Goal: Contribute content

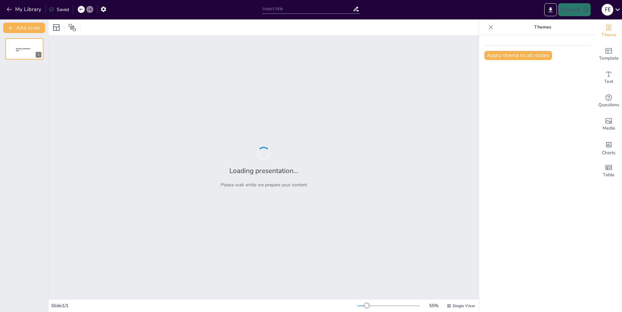
type input "El Legado de Niki Lauda en el Automovilismo"
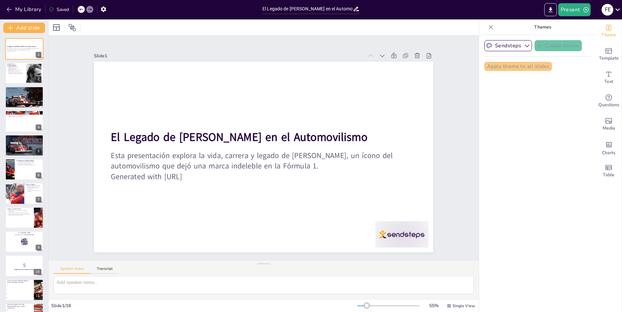
checkbox input "true"
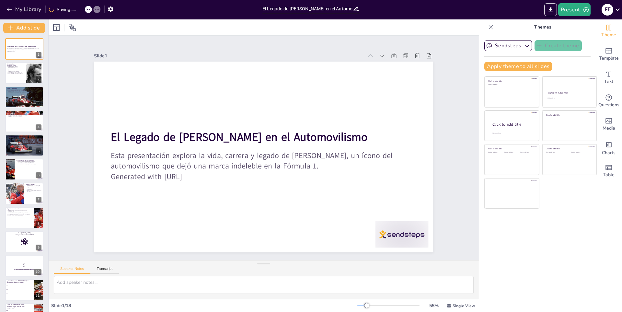
checkbox input "true"
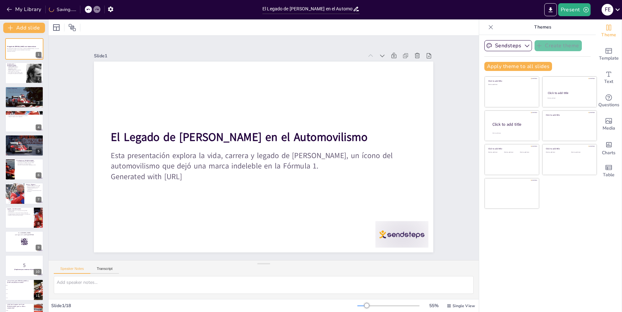
checkbox input "true"
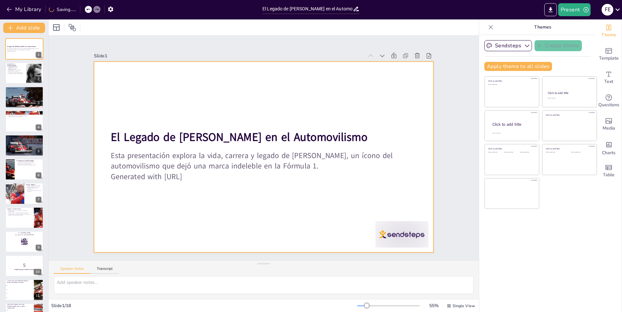
checkbox input "true"
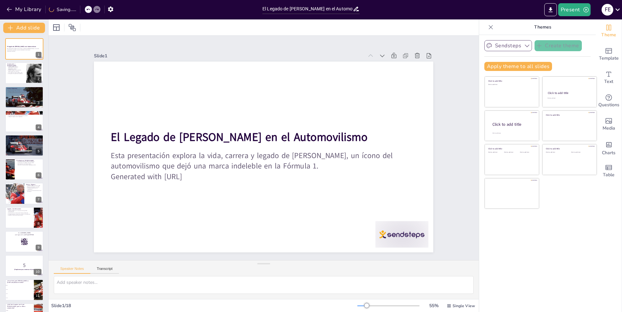
checkbox input "true"
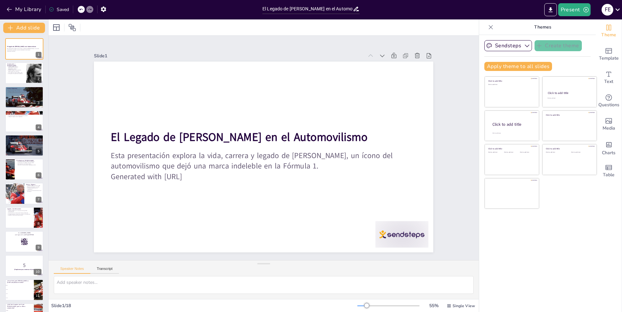
checkbox input "true"
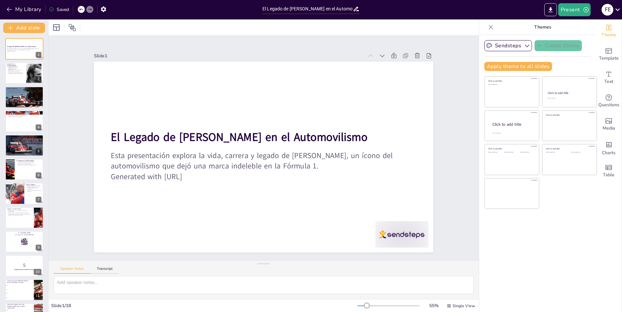
checkbox input "true"
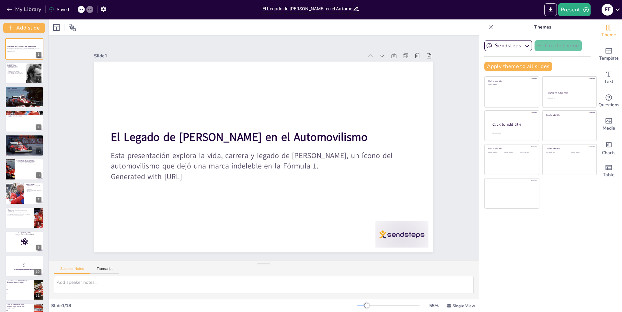
checkbox input "true"
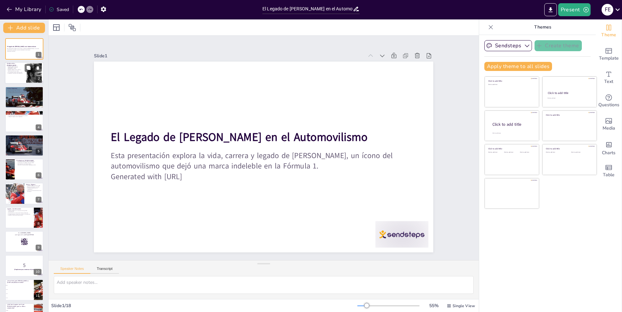
checkbox input "true"
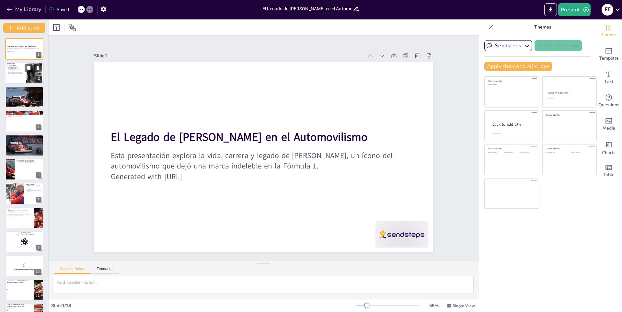
click at [23, 76] on div at bounding box center [24, 73] width 39 height 22
type textarea "Niki Lauda nació en 1949 en Viena, Austria, en una familia que no estaba relaci…"
checkbox input "true"
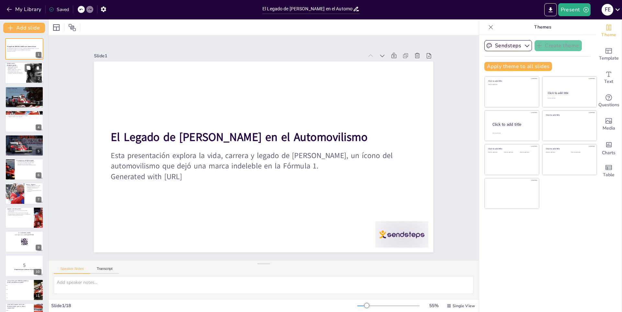
checkbox input "true"
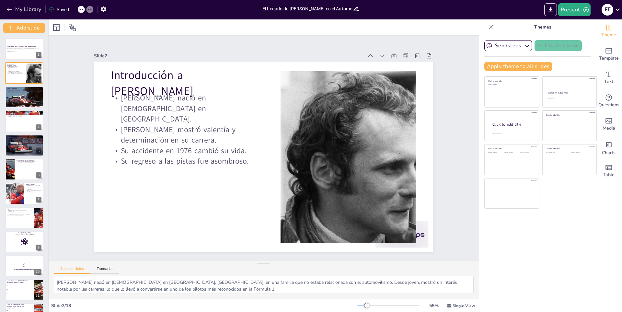
checkbox input "true"
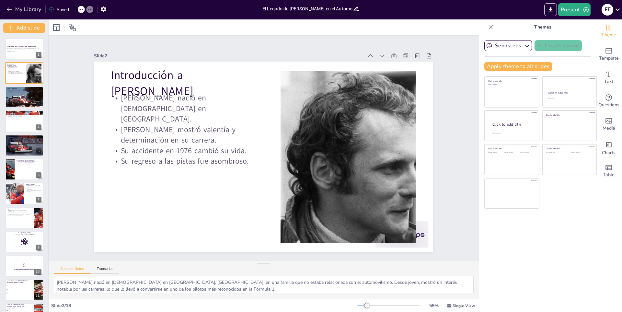
checkbox input "true"
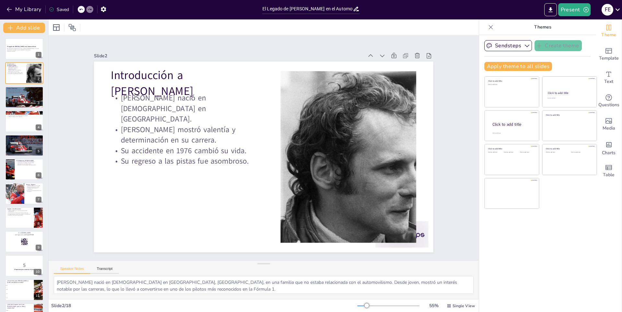
checkbox input "true"
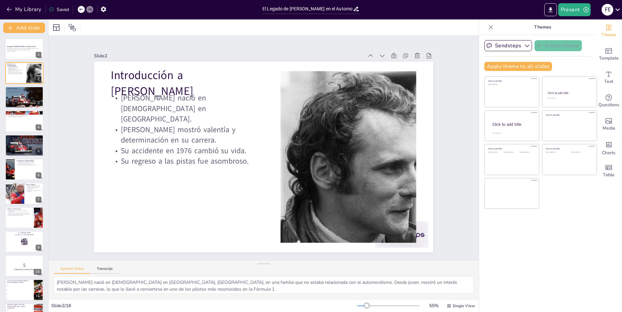
checkbox input "true"
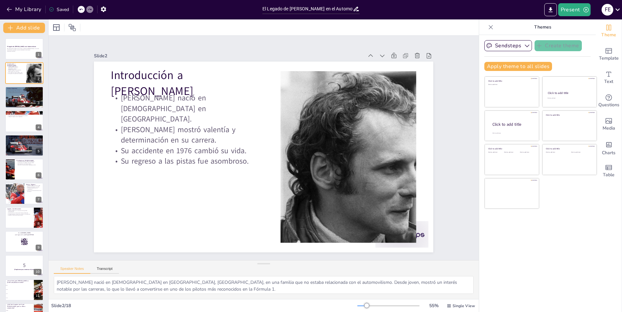
checkbox input "true"
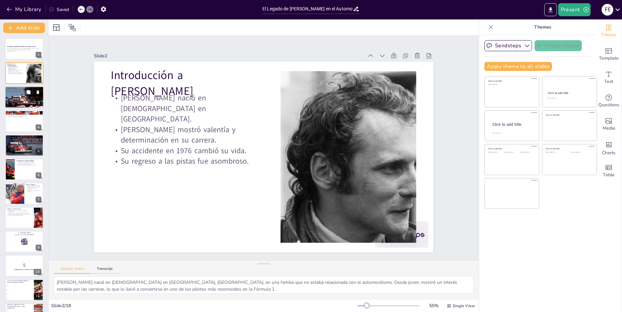
checkbox input "true"
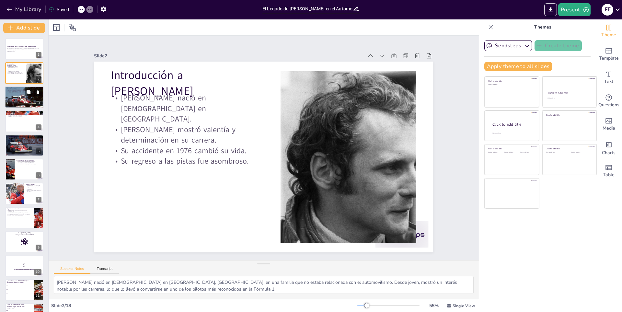
checkbox input "true"
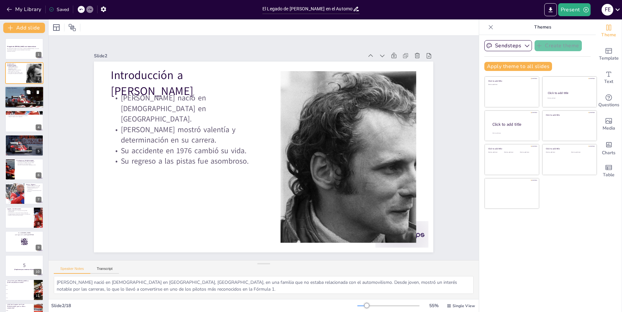
click at [20, 88] on p "Carrera Temprana" at bounding box center [24, 88] width 35 height 2
type textarea "La carrera de Niki Lauda comenzó en 1968, cuando empezó a competir en diferente…"
checkbox input "true"
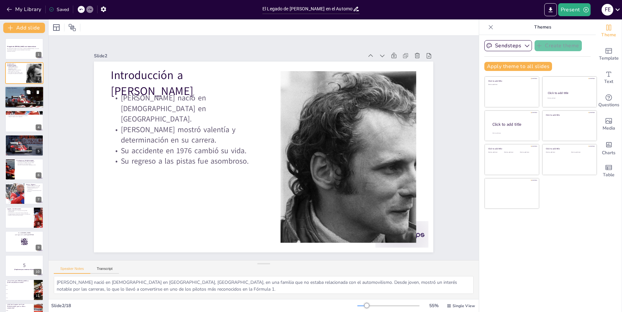
checkbox input "true"
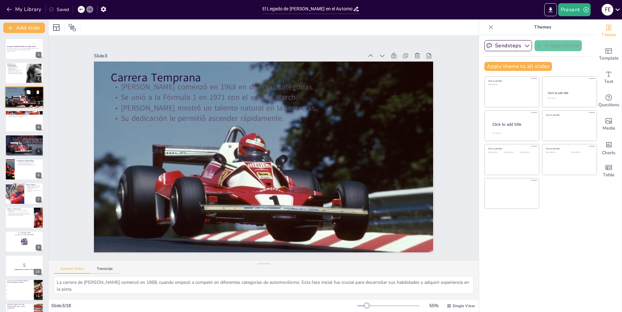
checkbox input "true"
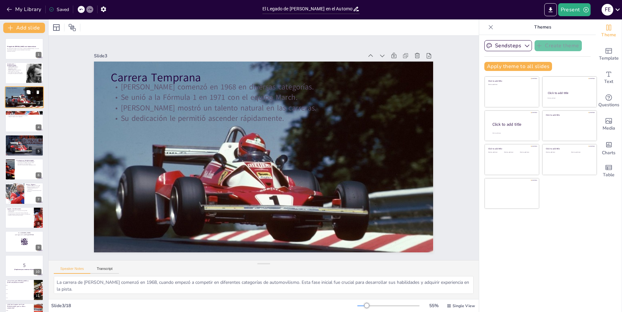
checkbox input "true"
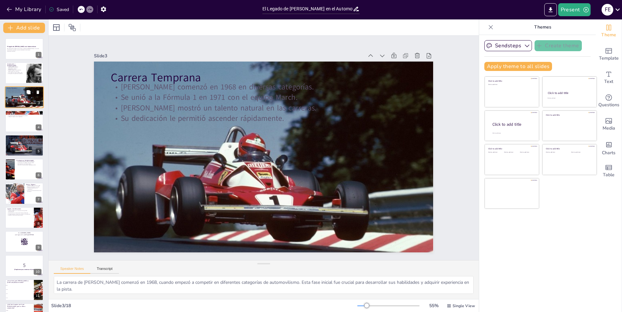
checkbox input "true"
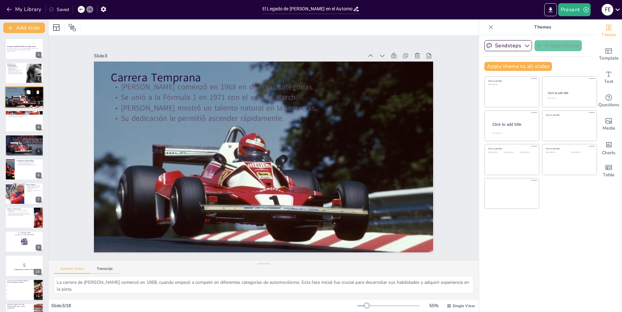
checkbox input "true"
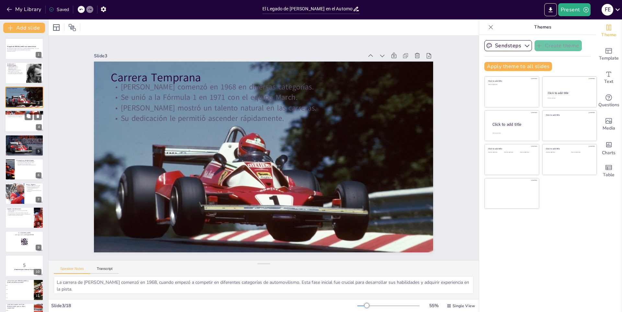
checkbox input "true"
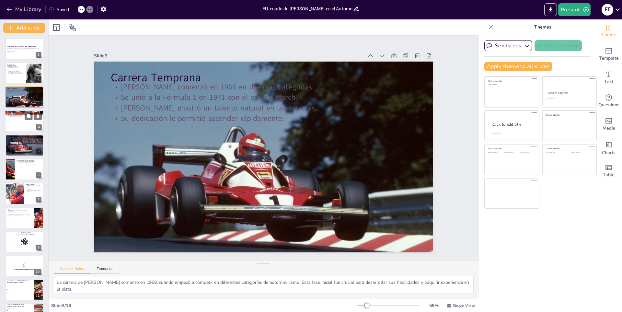
checkbox input "true"
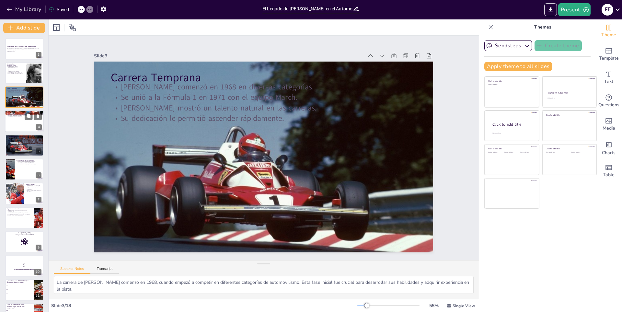
checkbox input "true"
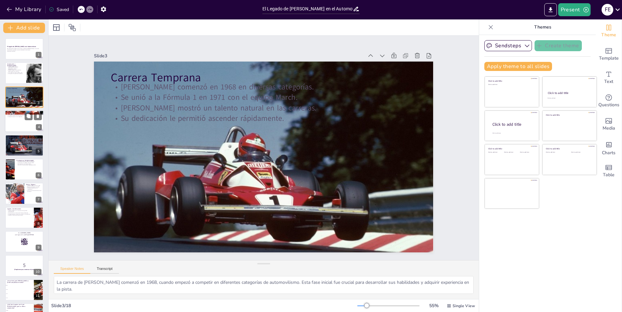
click at [16, 121] on div at bounding box center [24, 121] width 39 height 22
type textarea "Ganar tres campeonatos mundiales es un logro extraordinario en la Fórmula 1. Es…"
checkbox input "true"
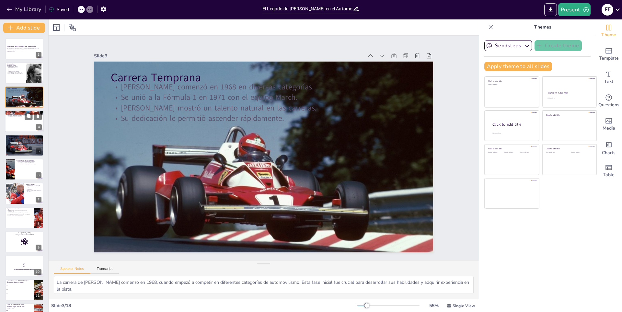
checkbox input "true"
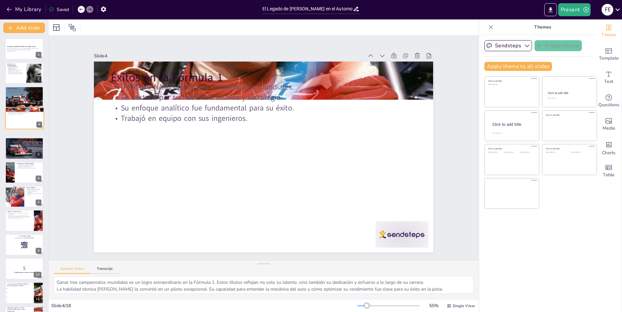
checkbox input "true"
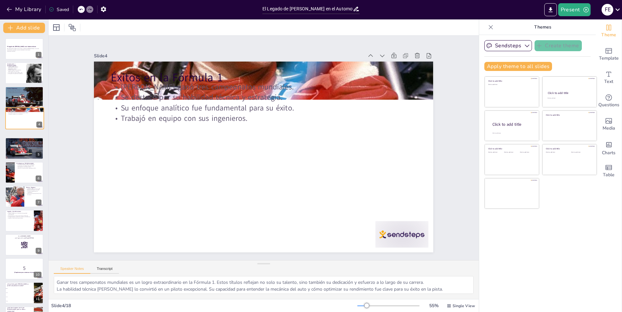
checkbox input "true"
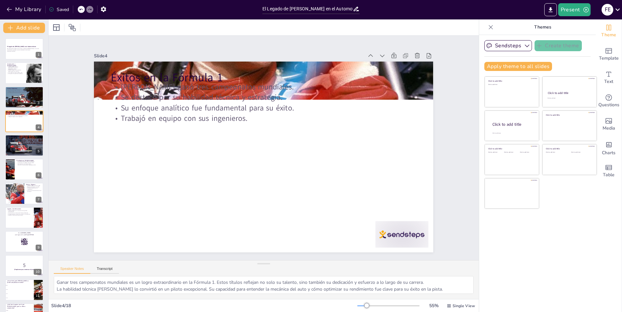
click at [13, 132] on div "El Legado de Niki Lauda en el Automovilismo Esta presentación explora la vida, …" at bounding box center [24, 253] width 48 height 431
checkbox input "true"
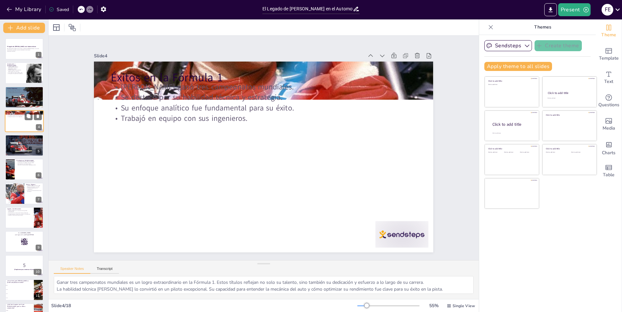
checkbox input "true"
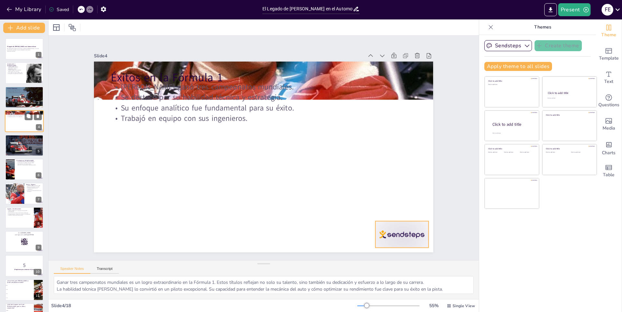
checkbox input "true"
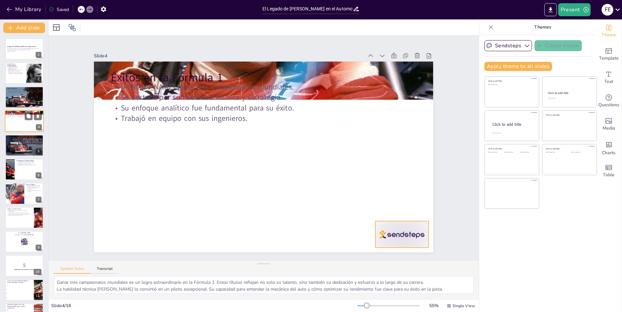
checkbox input "true"
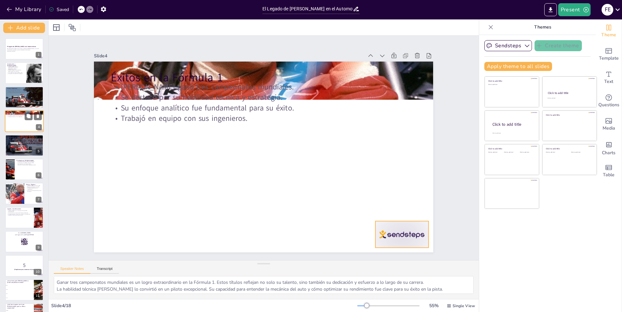
checkbox input "true"
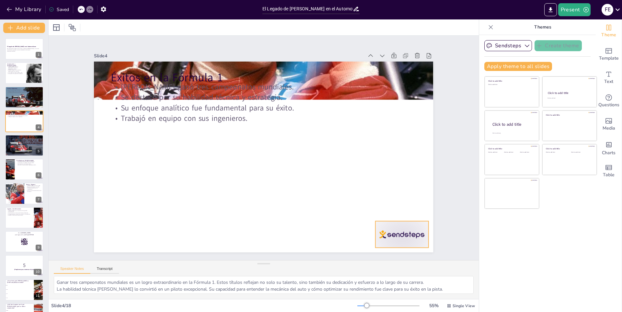
checkbox input "true"
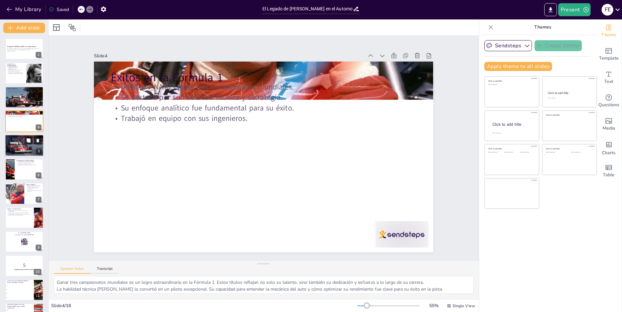
checkbox input "true"
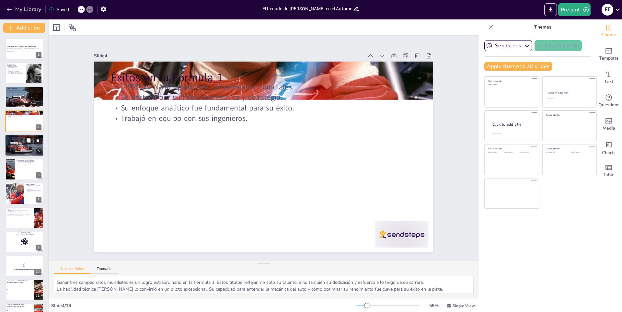
checkbox input "true"
drag, startPoint x: 28, startPoint y: 136, endPoint x: 26, endPoint y: 140, distance: 4.1
click at [27, 137] on div "El Accidente de Nürburgring Lauda sufrió un grave accidente en 1976. Sufrió que…" at bounding box center [24, 145] width 39 height 22
type textarea "El accidente en Nürburgring fue un evento devastador que casi le cuesta la vida…"
checkbox input "true"
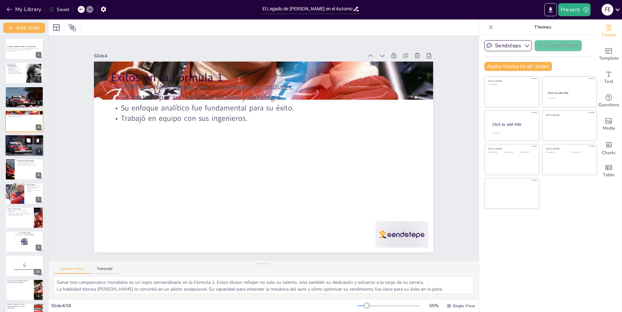
checkbox input "true"
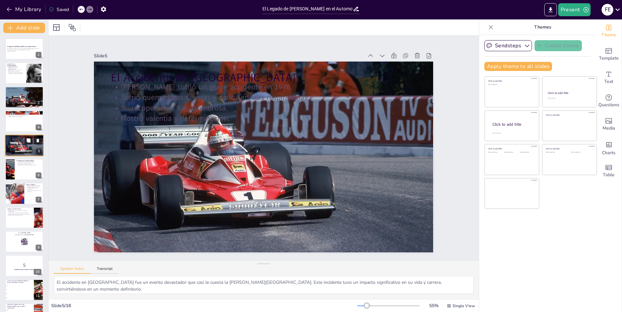
checkbox input "true"
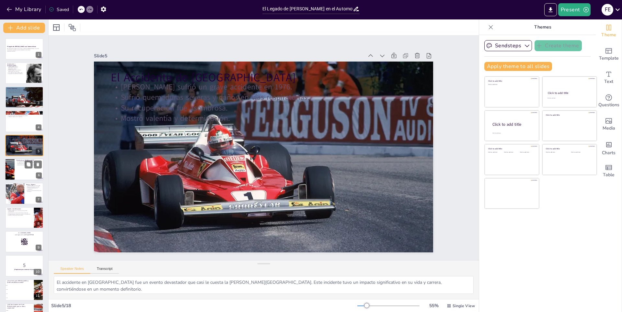
checkbox input "true"
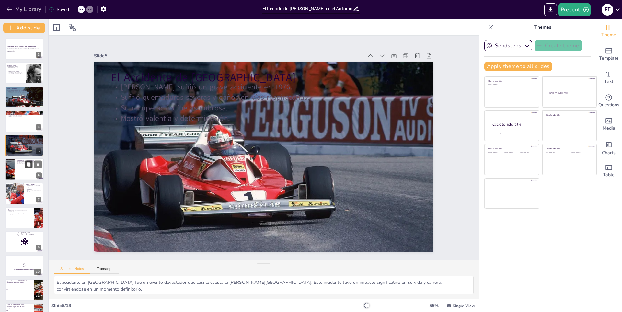
checkbox input "true"
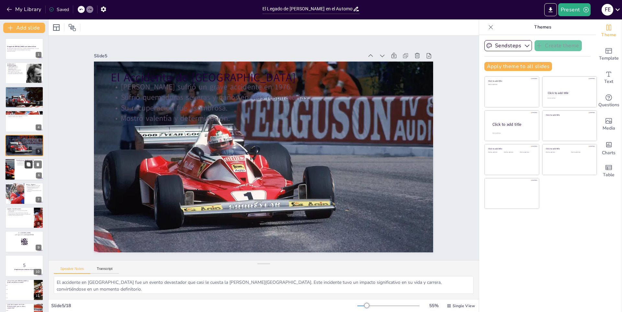
click at [25, 163] on button at bounding box center [29, 164] width 8 height 8
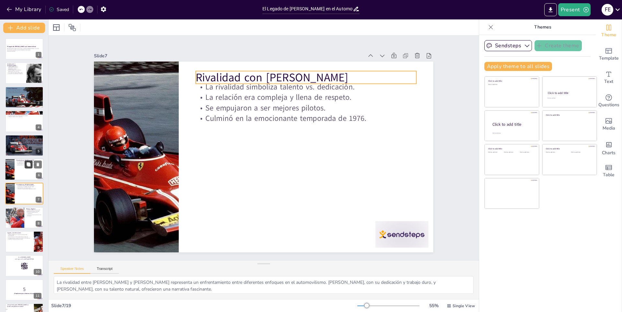
scroll to position [21, 0]
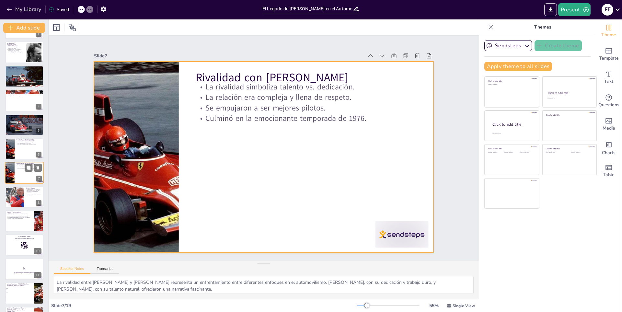
click at [16, 166] on div at bounding box center [24, 173] width 39 height 22
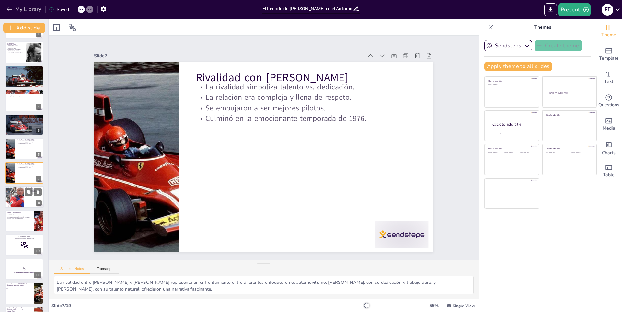
click at [12, 192] on div at bounding box center [14, 197] width 45 height 22
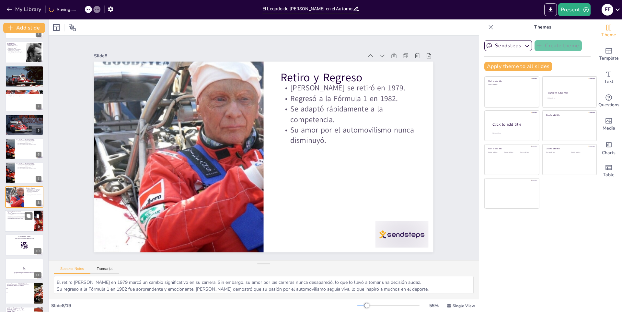
scroll to position [45, 0]
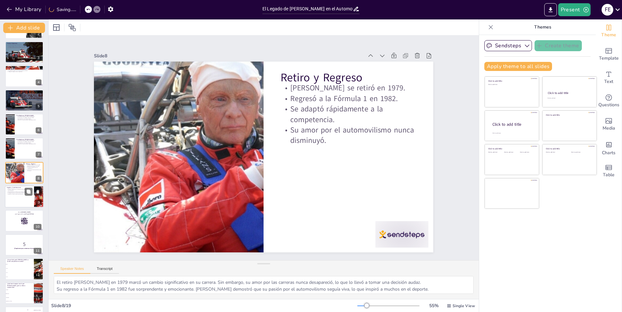
click at [17, 201] on div at bounding box center [24, 196] width 39 height 22
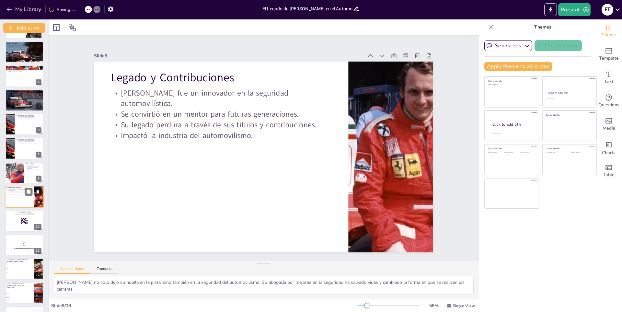
scroll to position [69, 0]
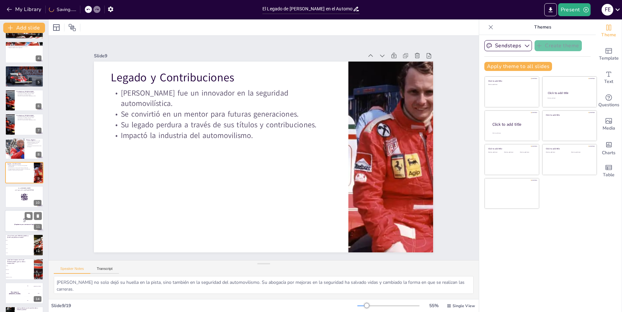
click at [13, 213] on div at bounding box center [24, 221] width 39 height 22
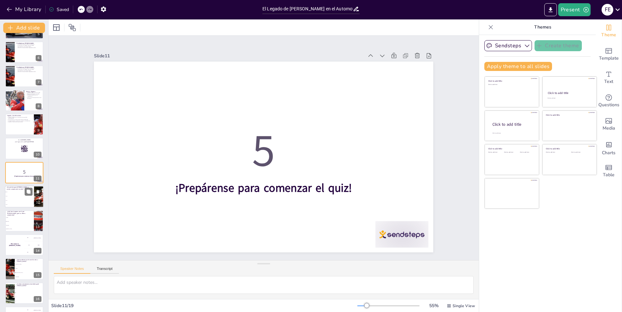
click at [15, 202] on li "1977" at bounding box center [19, 200] width 29 height 4
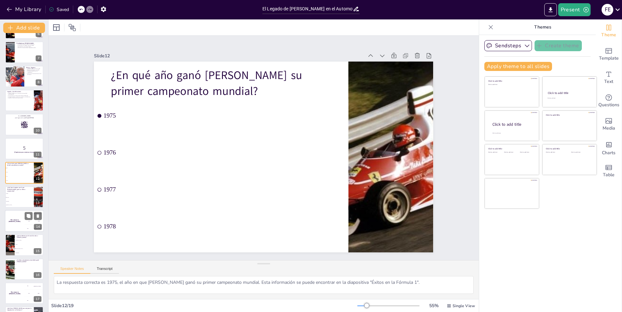
click at [15, 214] on div "The winner is [PERSON_NAME]" at bounding box center [14, 221] width 19 height 22
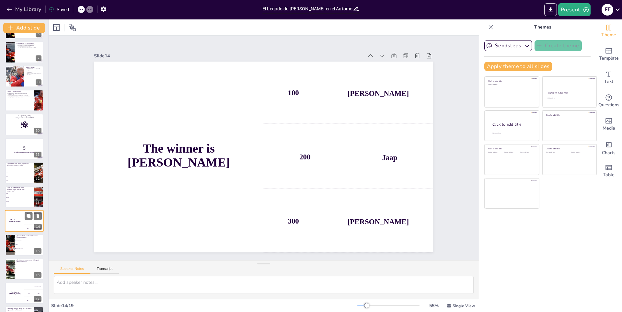
scroll to position [186, 0]
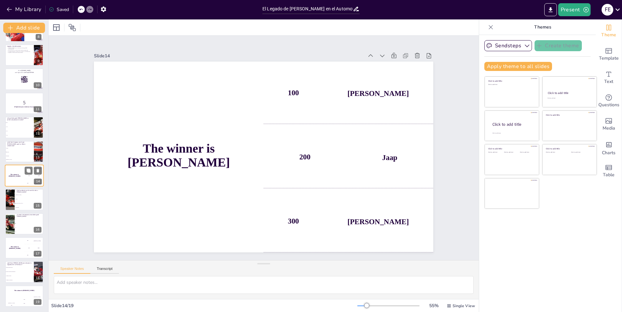
click at [15, 214] on div at bounding box center [24, 223] width 38 height 21
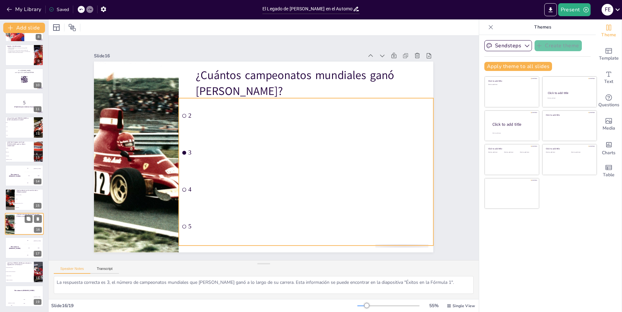
click at [15, 225] on li "4" at bounding box center [29, 227] width 29 height 4
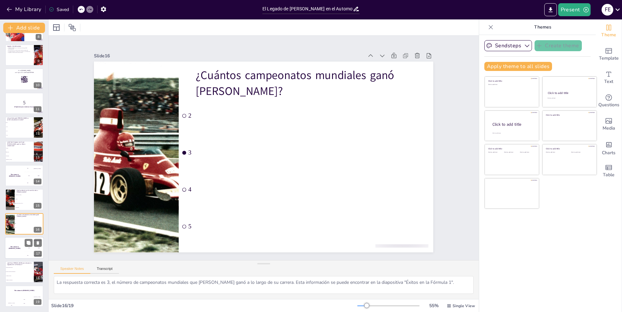
click at [16, 238] on div "The winner is [PERSON_NAME]" at bounding box center [14, 248] width 19 height 22
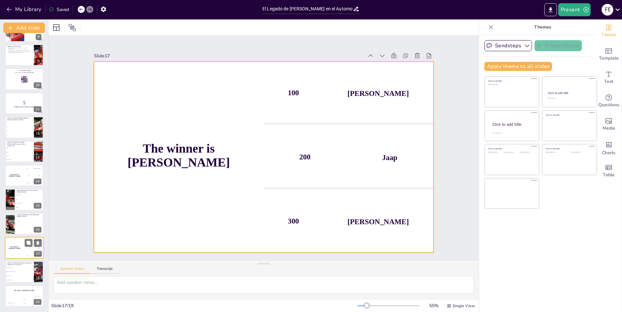
click at [20, 255] on div "The winner is [PERSON_NAME]" at bounding box center [14, 248] width 19 height 22
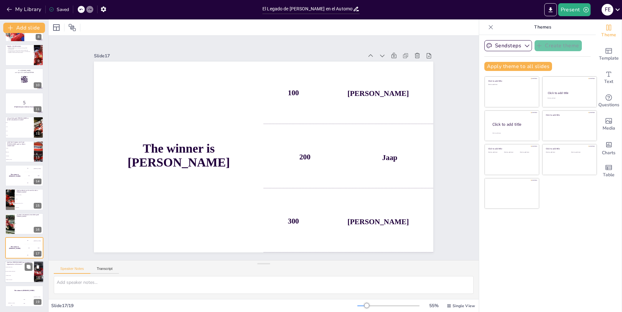
click at [20, 271] on span "Abogó por mejores regulaciones" at bounding box center [20, 271] width 28 height 1
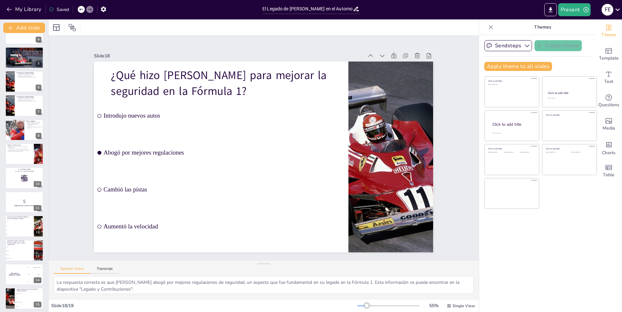
scroll to position [0, 0]
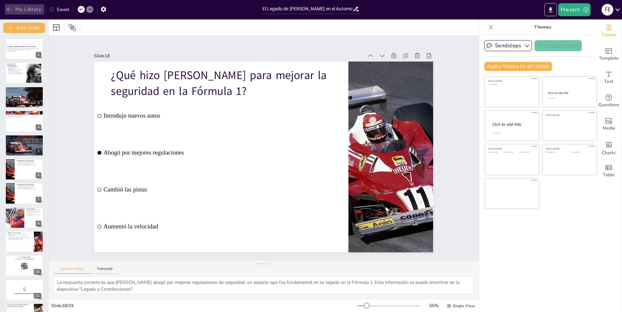
click at [29, 8] on button "My Library" at bounding box center [24, 9] width 39 height 10
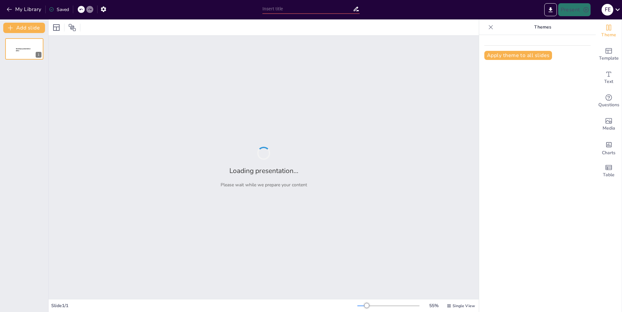
type input "[PERSON_NAME]: Trayectoria y Logros en la Fórmula 1"
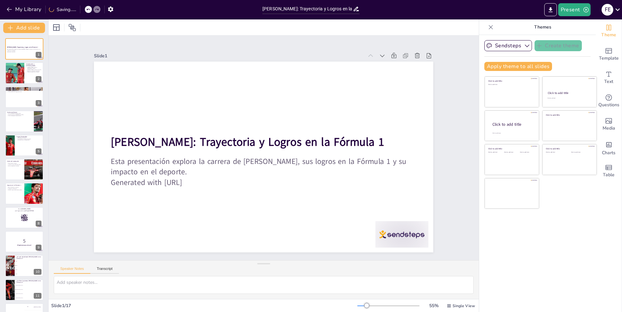
checkbox input "true"
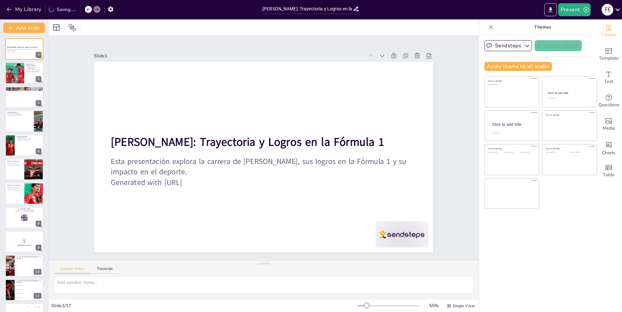
checkbox input "true"
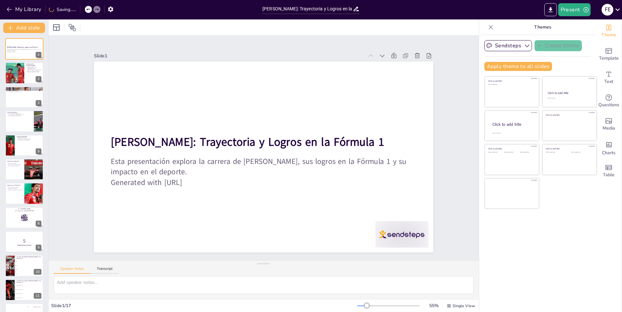
checkbox input "true"
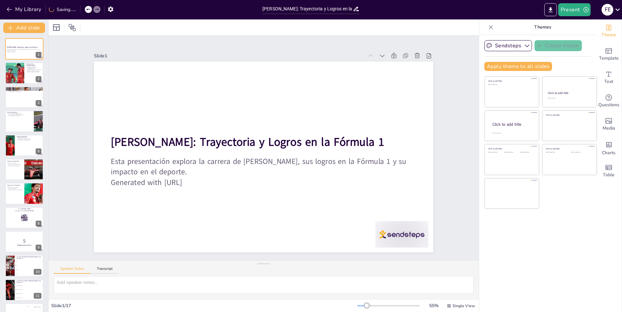
checkbox input "true"
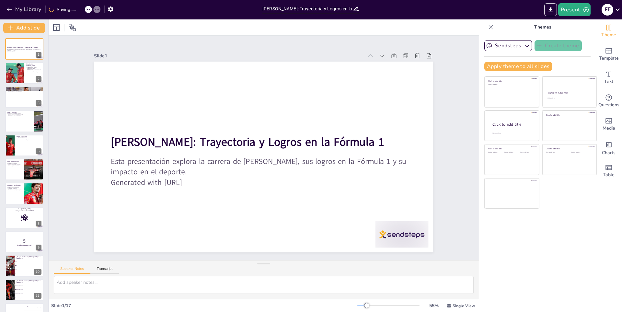
checkbox input "true"
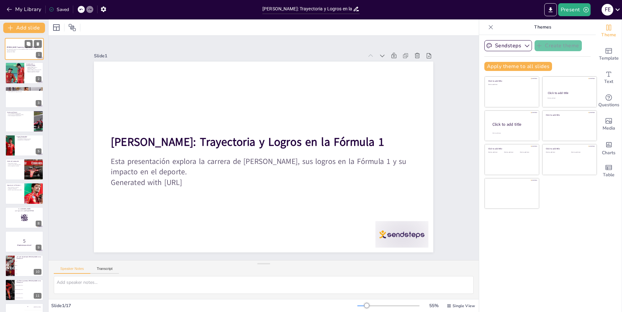
checkbox input "true"
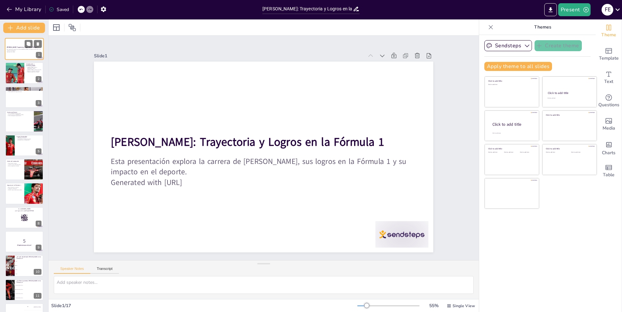
checkbox input "true"
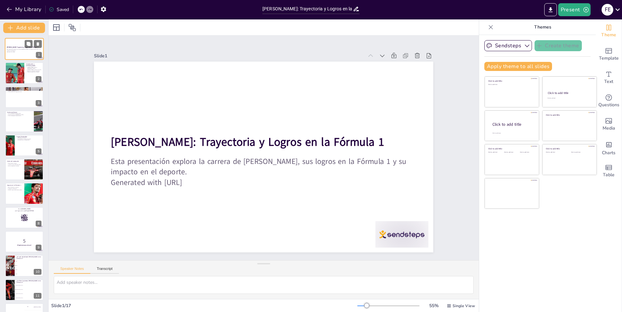
checkbox input "true"
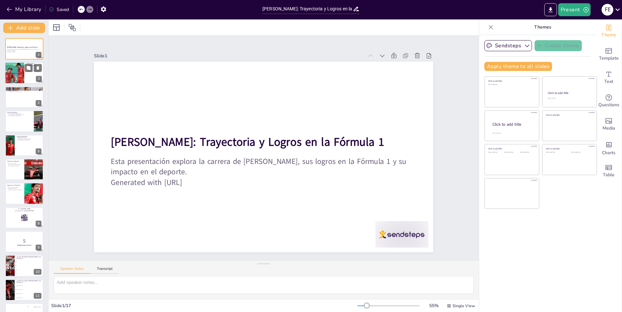
checkbox input "true"
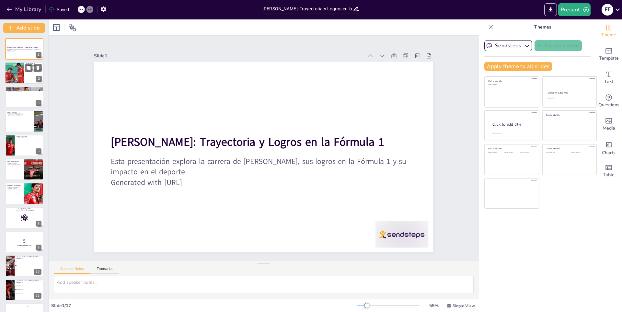
checkbox input "true"
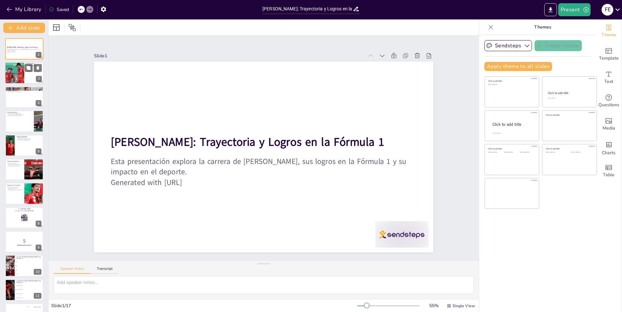
checkbox input "true"
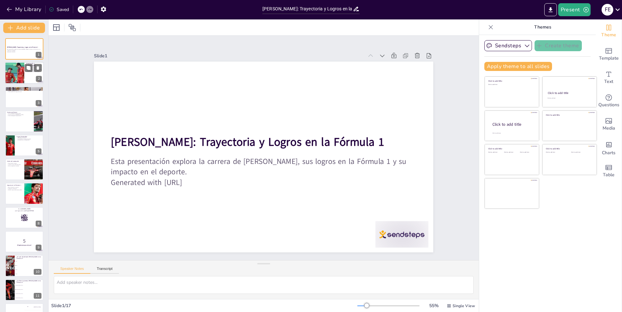
click at [25, 77] on div at bounding box center [24, 73] width 39 height 22
type textarea "Loremip Dolorsi, ametconsec ad Elitse, do eiusmod te in utlabor etd ma aliquaen…"
checkbox input "true"
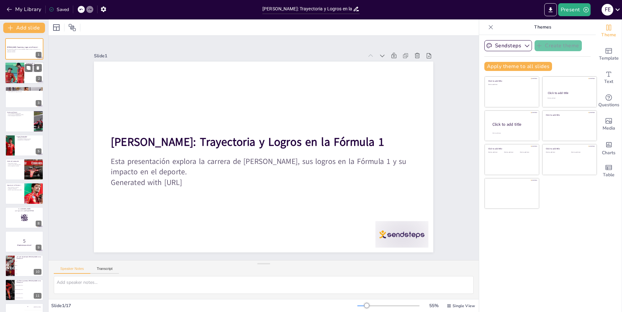
checkbox input "true"
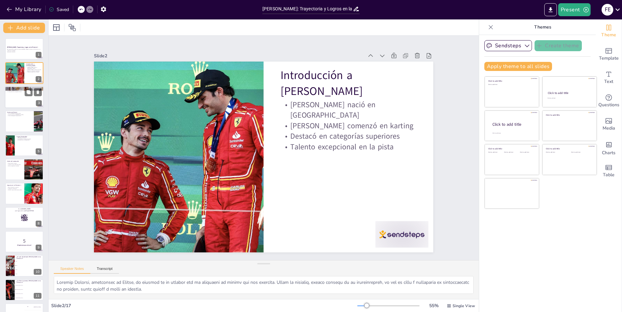
checkbox input "true"
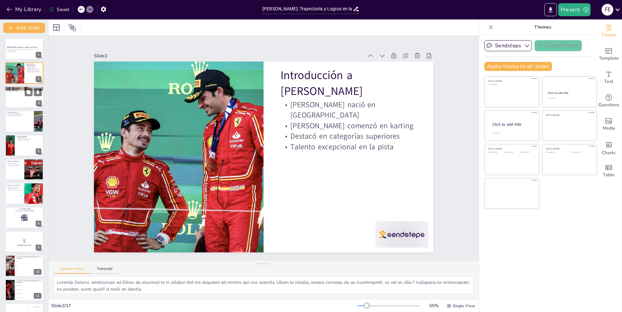
checkbox input "true"
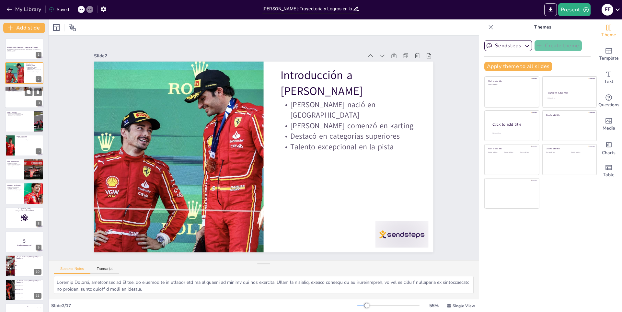
click at [30, 104] on div at bounding box center [24, 97] width 39 height 22
type textarea "El debut [PERSON_NAME] en 2018 marcó el comienzo de su carrera en la Fórmula 1.…"
checkbox input "true"
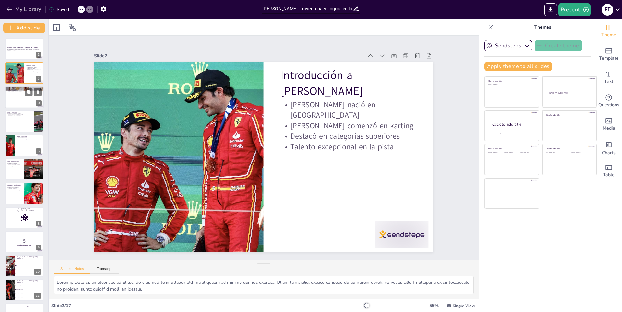
checkbox input "true"
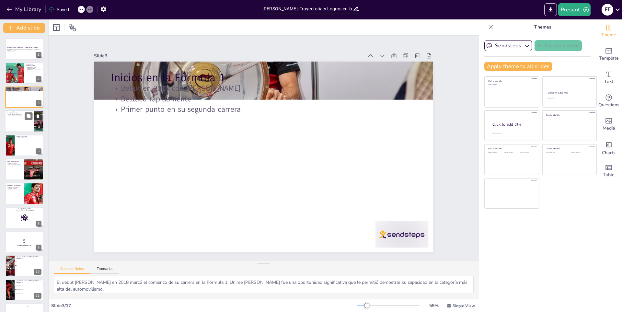
checkbox input "true"
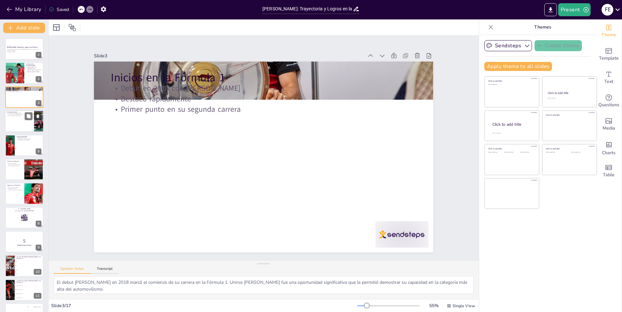
checkbox input "true"
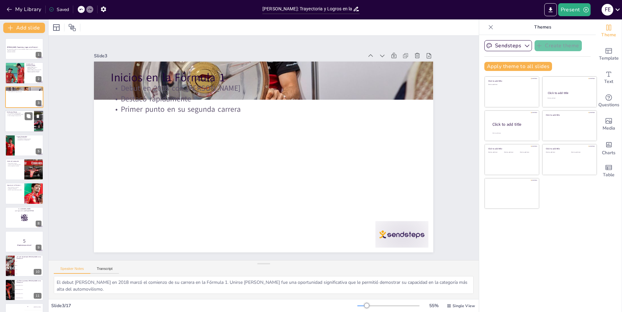
checkbox input "true"
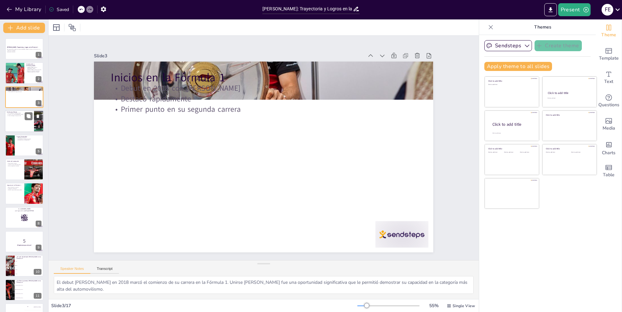
checkbox input "true"
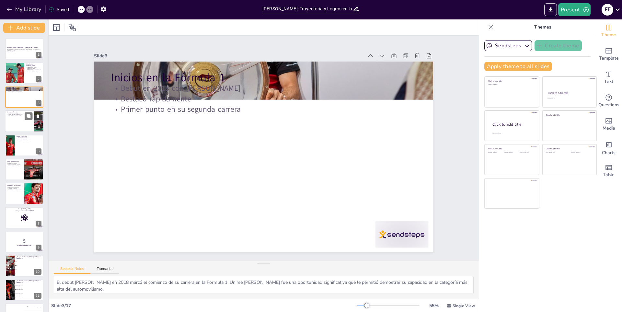
click at [18, 121] on div at bounding box center [24, 121] width 39 height 22
type textarea "La unión [PERSON_NAME] [PERSON_NAME], uno de los equipos más icónicos de la Fór…"
checkbox input "true"
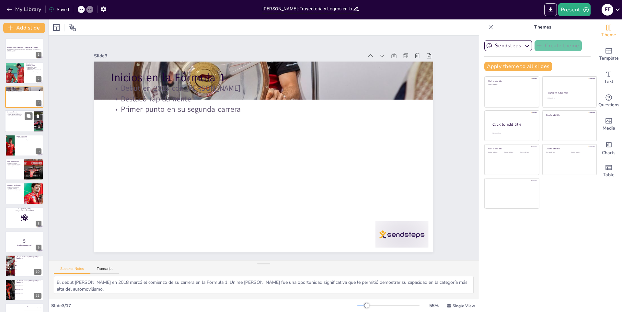
checkbox input "true"
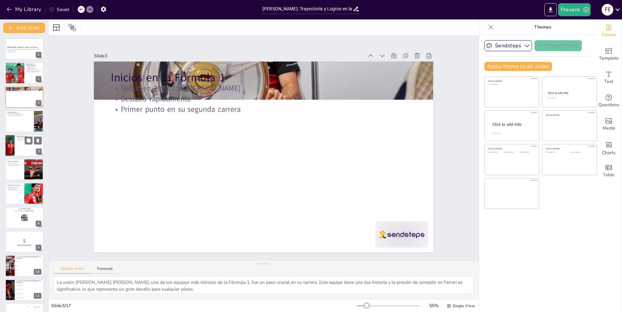
checkbox input "true"
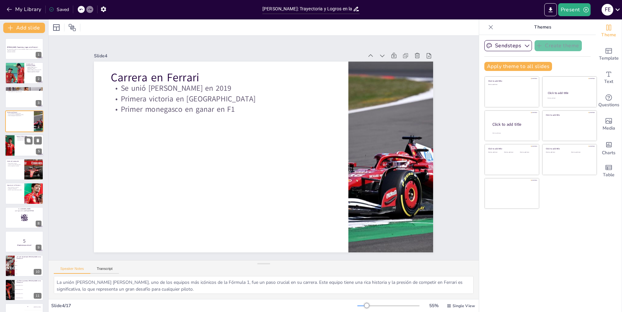
checkbox input "true"
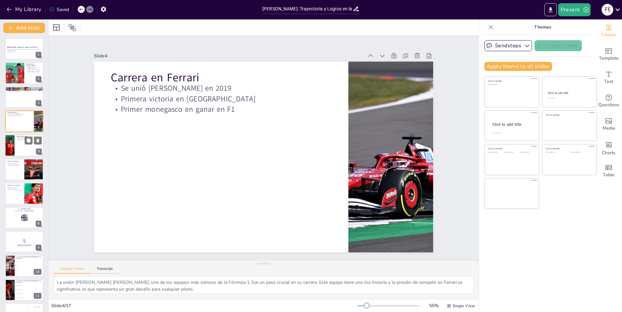
drag, startPoint x: 14, startPoint y: 140, endPoint x: 16, endPoint y: 143, distance: 3.3
click at [14, 140] on div at bounding box center [10, 145] width 16 height 22
type textarea "Las pole positions son un indicador clave del rendimiento de un piloto en la cl…"
checkbox input "true"
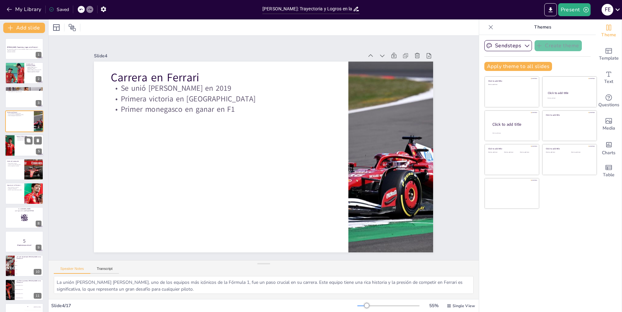
checkbox input "true"
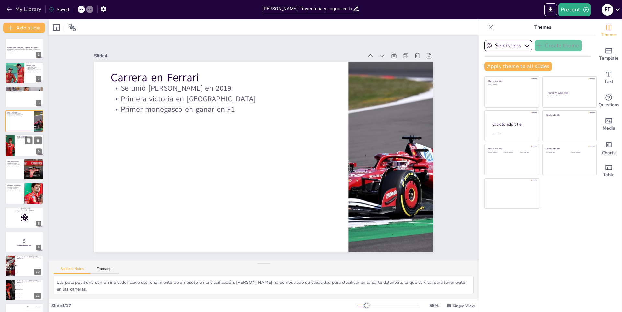
checkbox input "true"
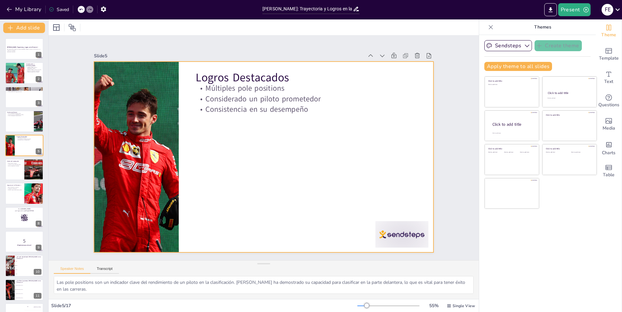
checkbox input "true"
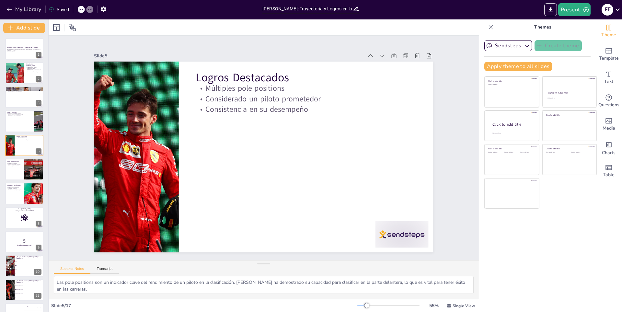
click at [17, 156] on div "[PERSON_NAME]: Trayectoria y Logros en la Fórmula 1 Esta presentación explora l…" at bounding box center [24, 241] width 48 height 407
checkbox input "true"
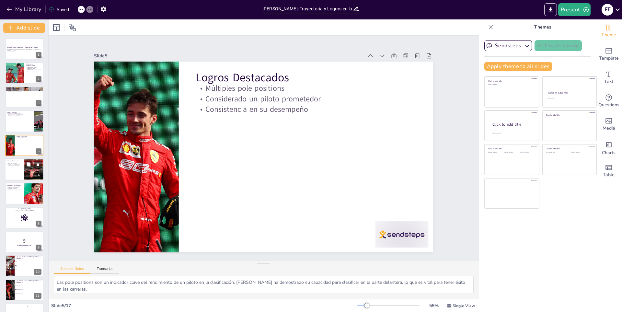
checkbox input "true"
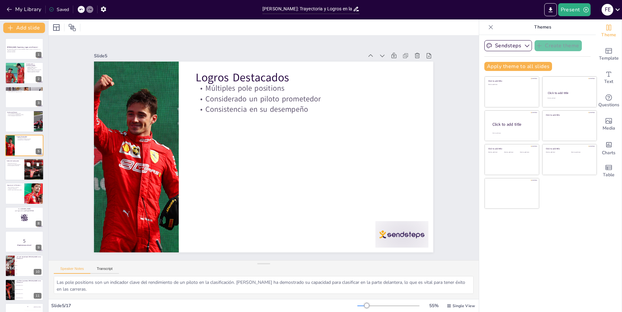
checkbox input "true"
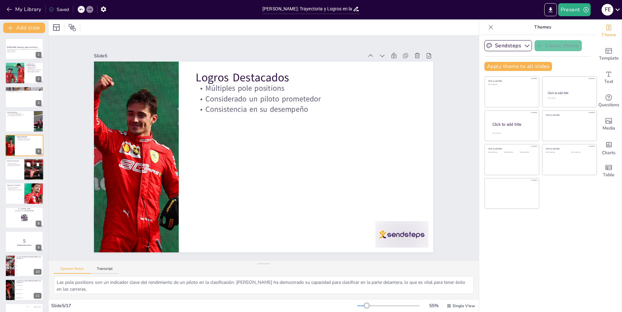
checkbox input "true"
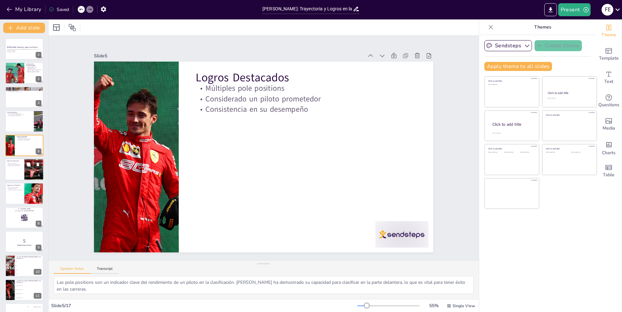
checkbox input "true"
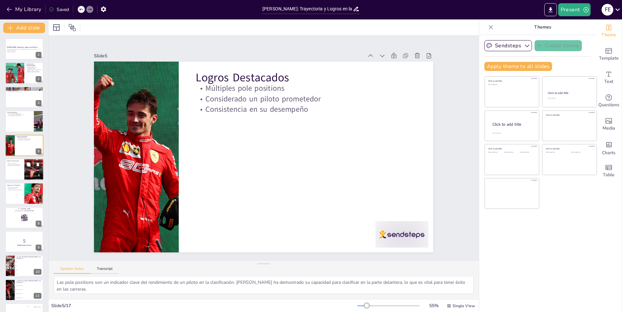
checkbox input "true"
click at [17, 171] on div at bounding box center [24, 169] width 39 height 22
type textarea "La agresividad en la pista es una cualidad que muchos pilotos deben equilibrar …"
checkbox input "true"
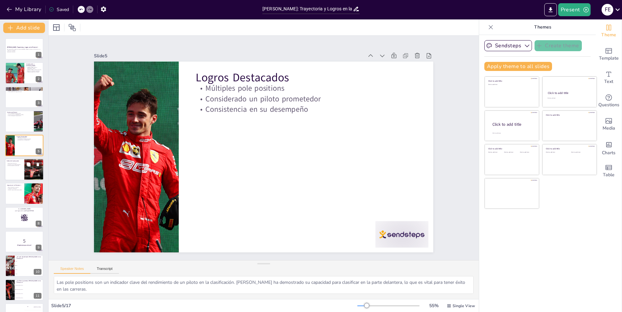
checkbox input "true"
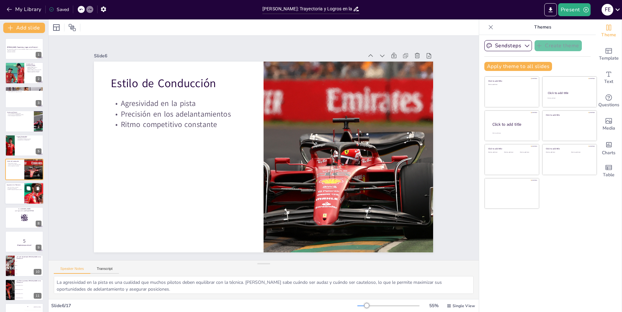
checkbox input "true"
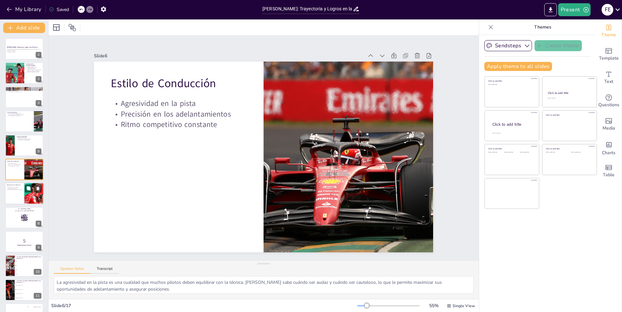
checkbox input "true"
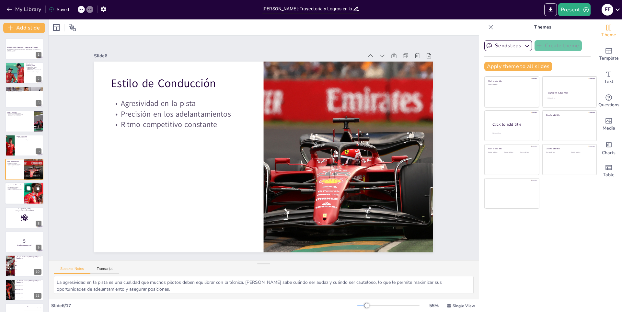
checkbox input "true"
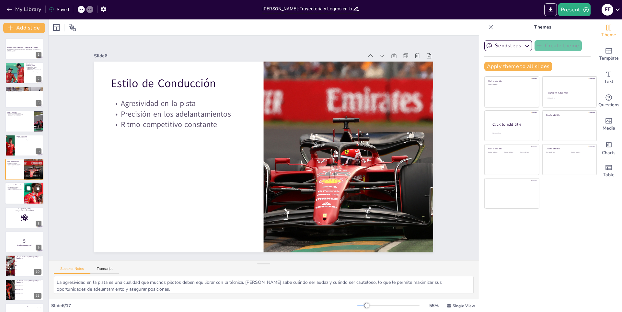
checkbox input "true"
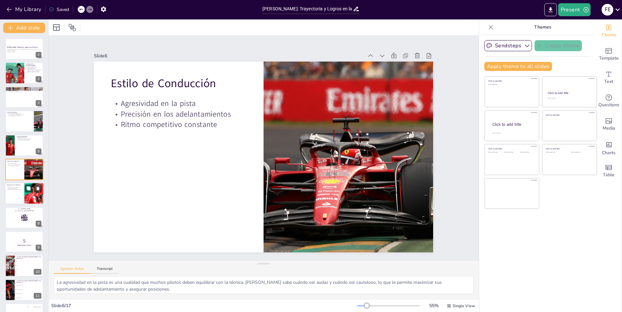
checkbox input "true"
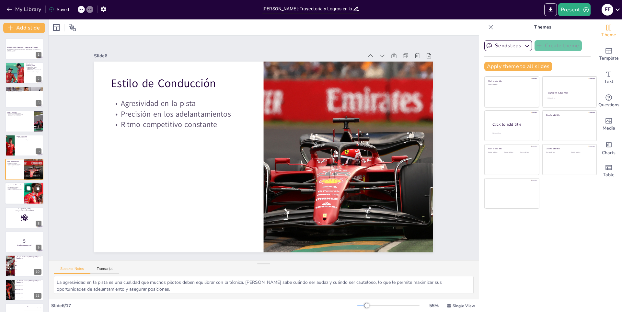
click at [20, 193] on div at bounding box center [24, 194] width 39 height 22
type textarea "La creciente base de fanáticos [PERSON_NAME] es un testimonio de su carisma y h…"
checkbox input "true"
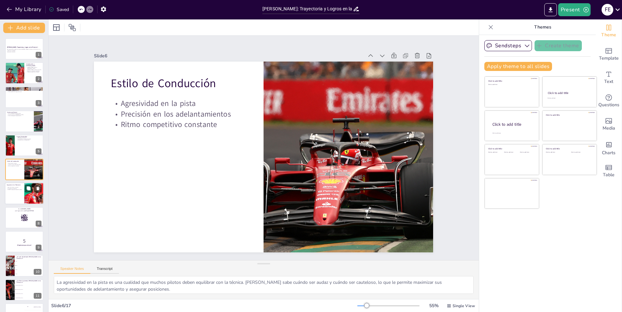
checkbox input "true"
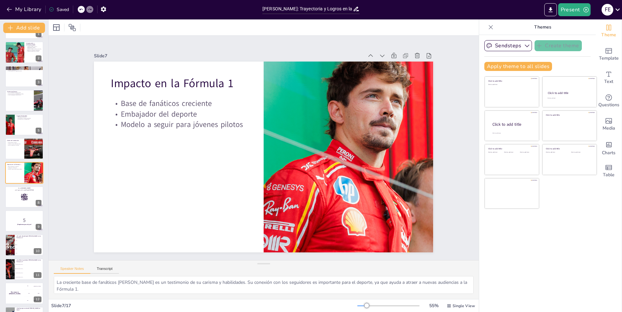
checkbox input "true"
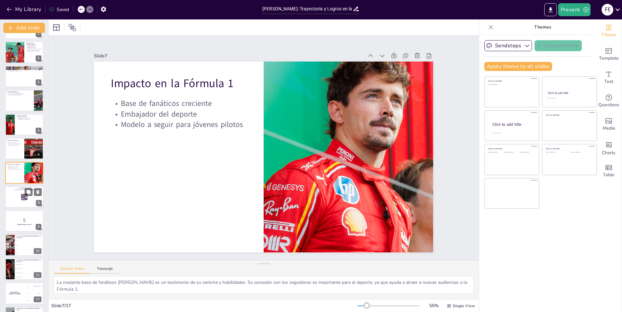
checkbox input "true"
click at [22, 196] on rect at bounding box center [22, 196] width 0 height 0
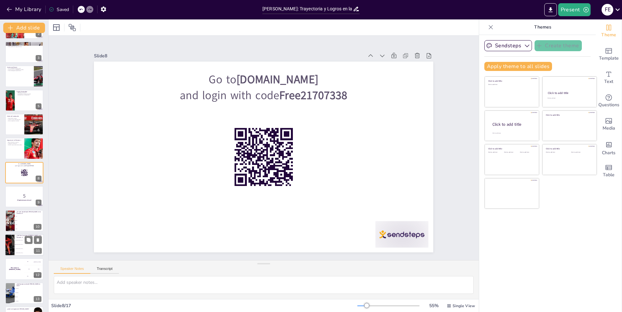
drag, startPoint x: 9, startPoint y: 196, endPoint x: 14, endPoint y: 210, distance: 15.0
click at [9, 196] on p "5" at bounding box center [24, 195] width 34 height 7
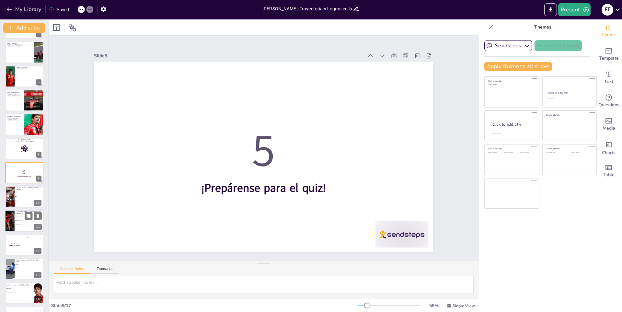
click at [18, 221] on li "[GEOGRAPHIC_DATA]" at bounding box center [29, 220] width 29 height 4
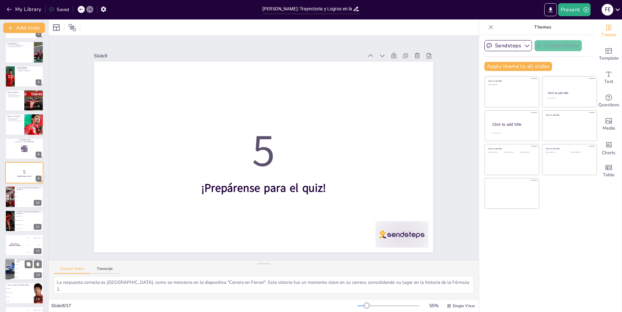
scroll to position [117, 0]
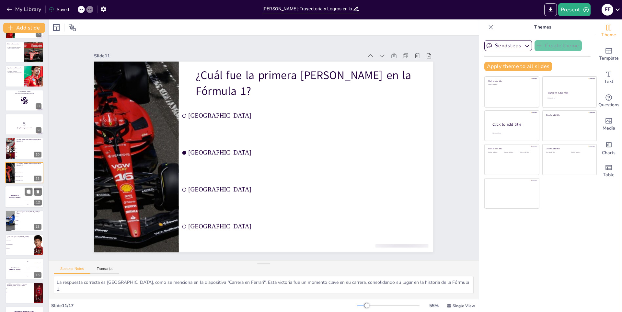
click at [10, 195] on div "The winner is [PERSON_NAME]" at bounding box center [14, 196] width 19 height 22
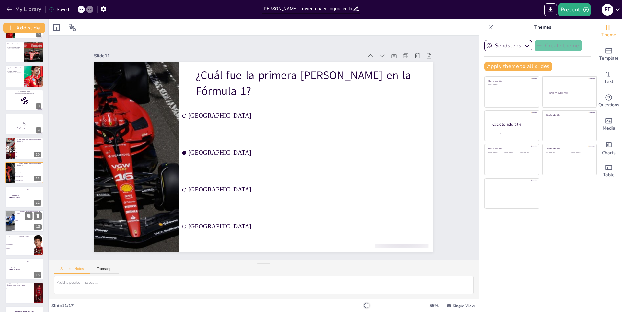
scroll to position [138, 0]
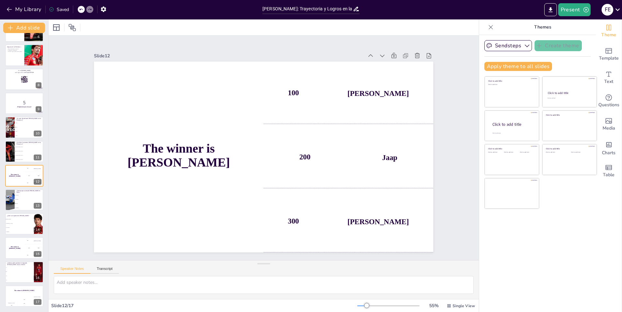
click at [17, 212] on div "[PERSON_NAME]: Trayectoria y Logros en la Fórmula 1 Esta presentación explora l…" at bounding box center [24, 103] width 48 height 407
click at [14, 9] on button "My Library" at bounding box center [24, 9] width 39 height 10
